Goal: Information Seeking & Learning: Learn about a topic

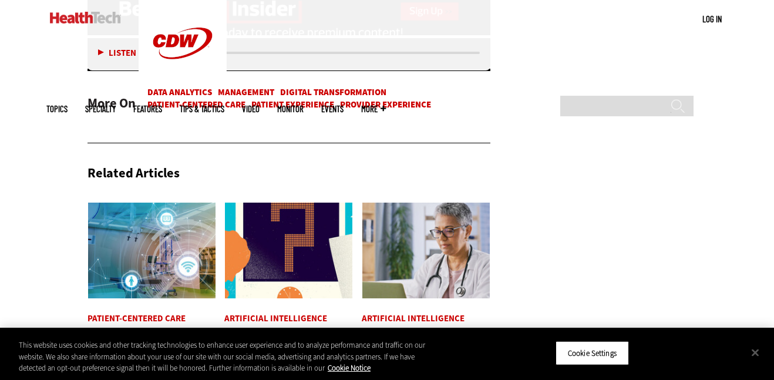
scroll to position [2657, 0]
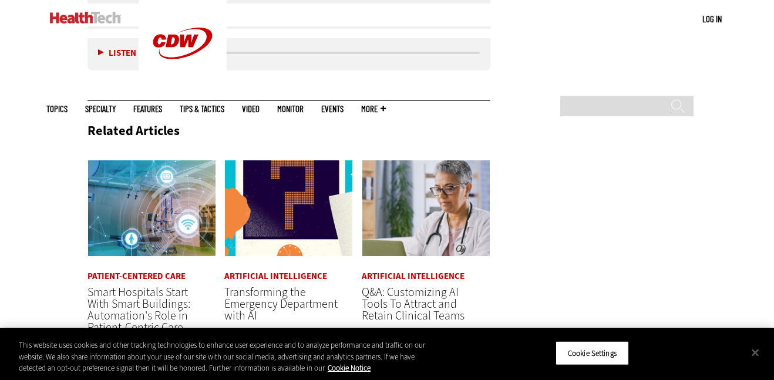
click at [372, 126] on div at bounding box center [387, 131] width 186 height 122
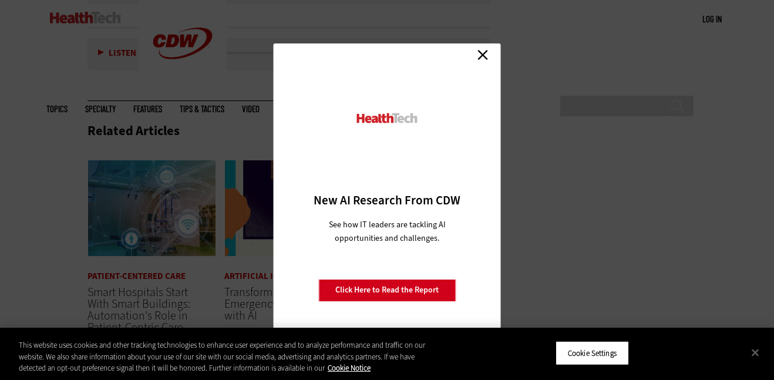
click at [485, 53] on link "Close" at bounding box center [483, 55] width 18 height 18
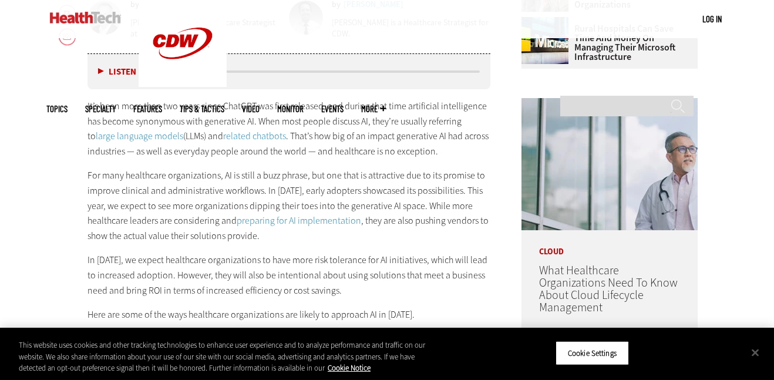
scroll to position [578, 0]
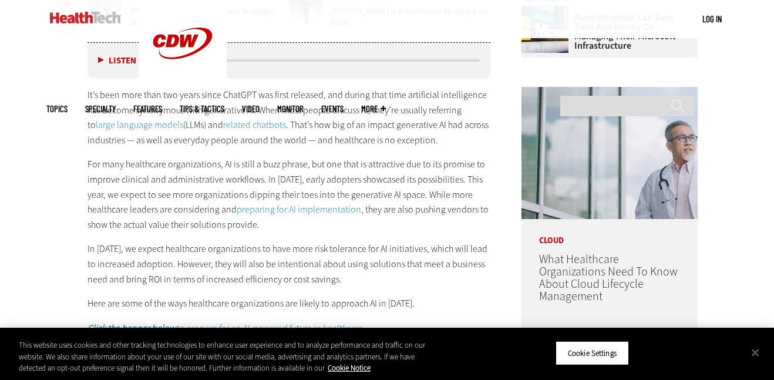
click at [392, 195] on p "For many healthcare organizations, AI is still a buzz phrase, but one that is a…" at bounding box center [288, 194] width 403 height 75
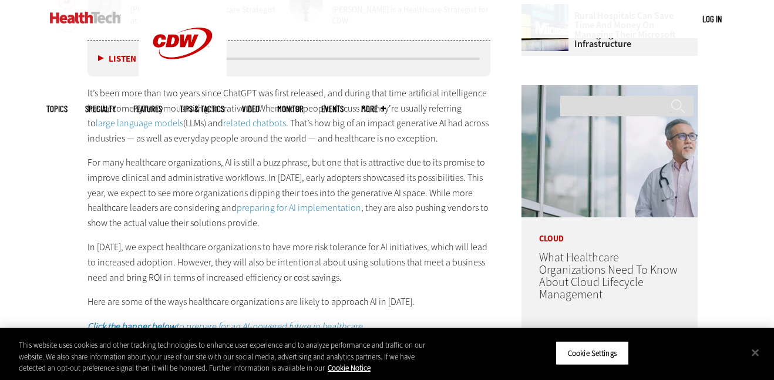
scroll to position [588, 0]
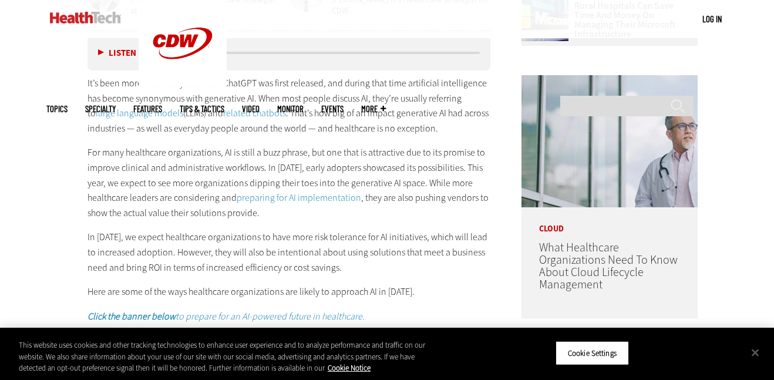
click at [392, 195] on p "For many healthcare organizations, AI is still a buzz phrase, but one that is a…" at bounding box center [288, 182] width 403 height 75
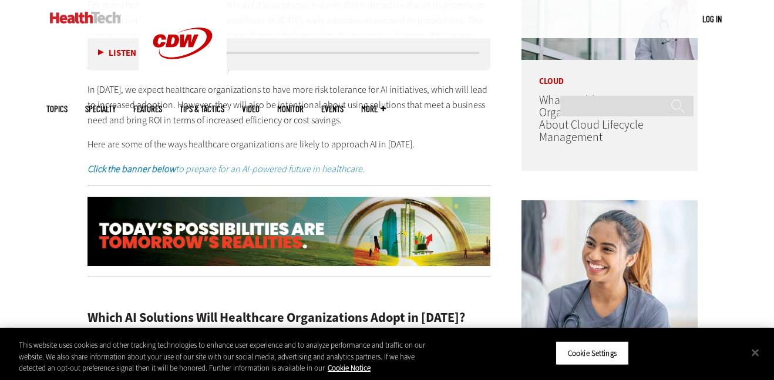
scroll to position [725, 0]
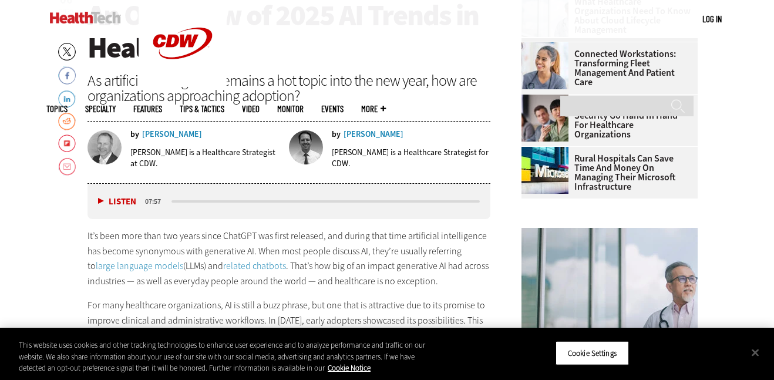
scroll to position [433, 0]
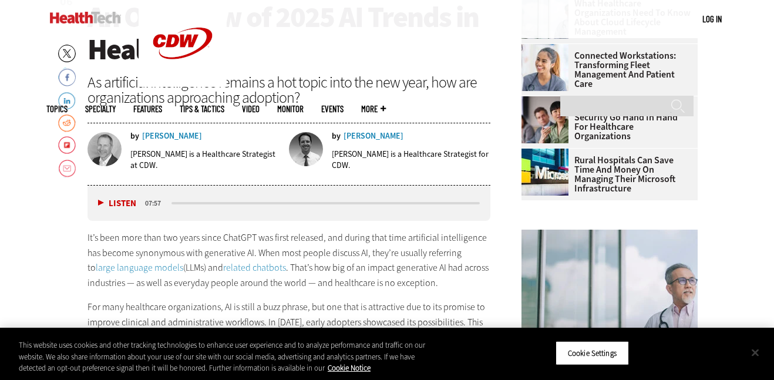
click at [761, 352] on button "Close" at bounding box center [755, 352] width 26 height 26
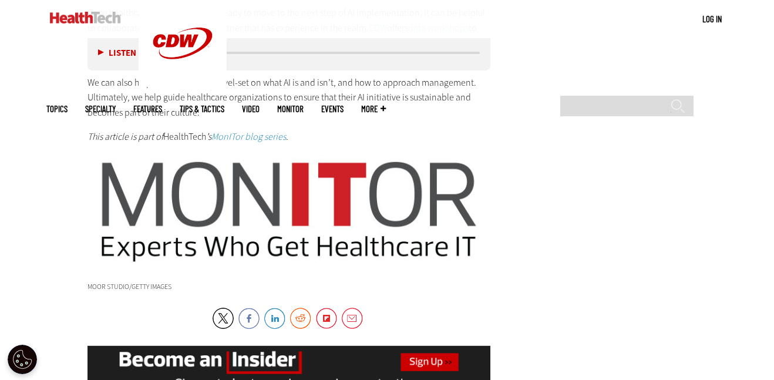
scroll to position [2267, 0]
